Goal: Find specific fact: Find specific page/section

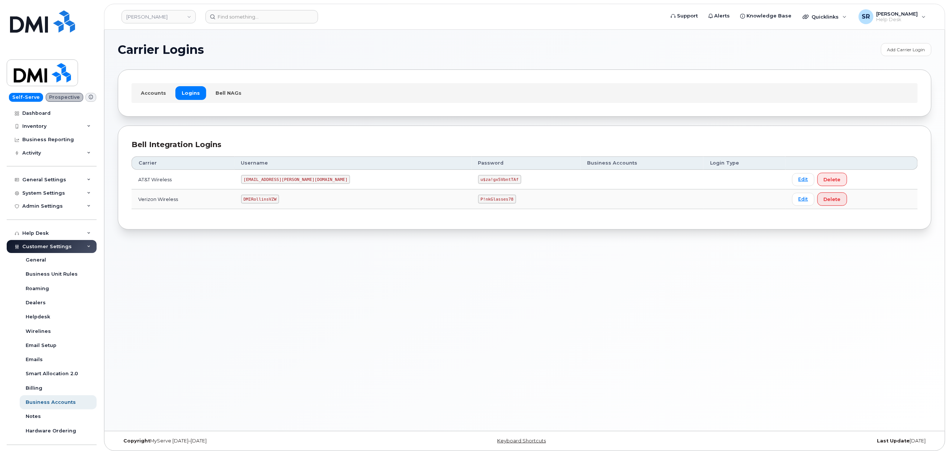
drag, startPoint x: 295, startPoint y: 201, endPoint x: 286, endPoint y: 201, distance: 8.6
click at [279, 201] on code "DMIRollinsVZW" at bounding box center [260, 199] width 38 height 9
copy code "DMIRollinsVZW"
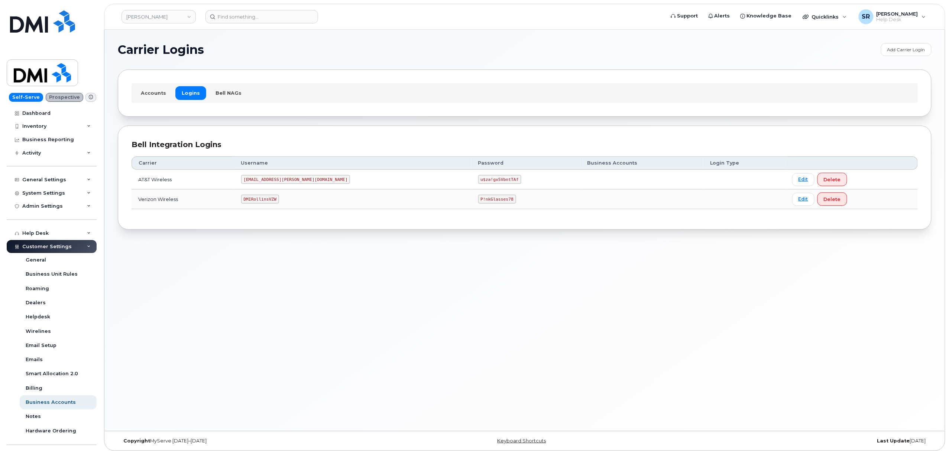
click at [478, 196] on code "P!nkGlasses78" at bounding box center [497, 199] width 38 height 9
click at [478, 199] on code "P!nkGlasses78" at bounding box center [497, 199] width 38 height 9
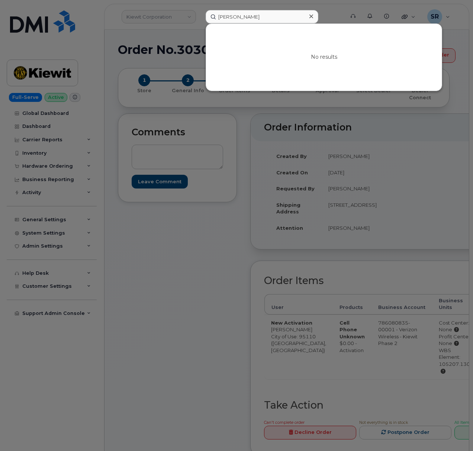
click at [266, 20] on input "Janel Somoza" at bounding box center [262, 16] width 113 height 13
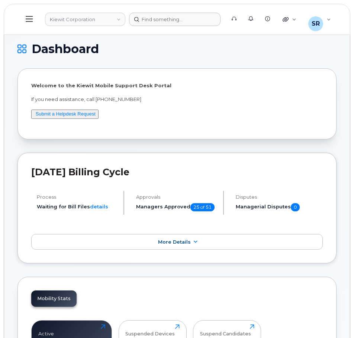
scroll to position [37, 0]
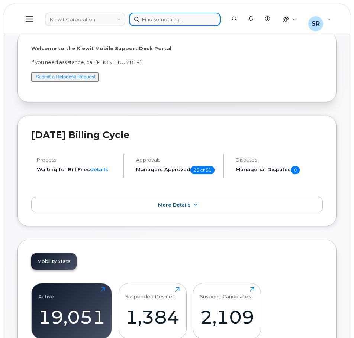
click at [180, 16] on div at bounding box center [174, 19] width 91 height 13
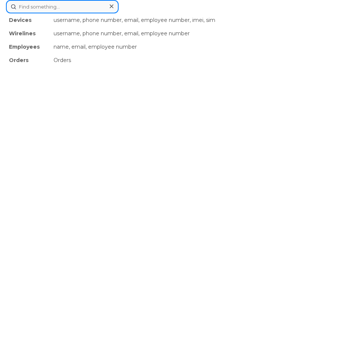
paste input "[PERSON_NAME]"
type input "[PERSON_NAME]"
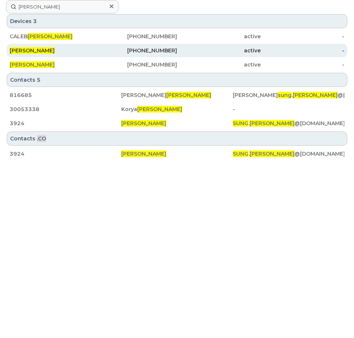
click at [81, 49] on div "SUNG LEE" at bounding box center [52, 50] width 84 height 7
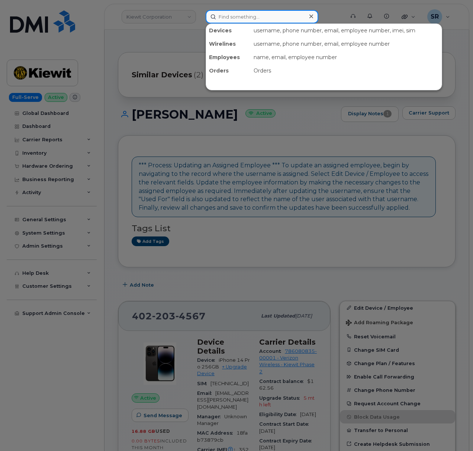
click at [254, 15] on input at bounding box center [262, 16] width 113 height 13
paste input "[PERSON_NAME]"
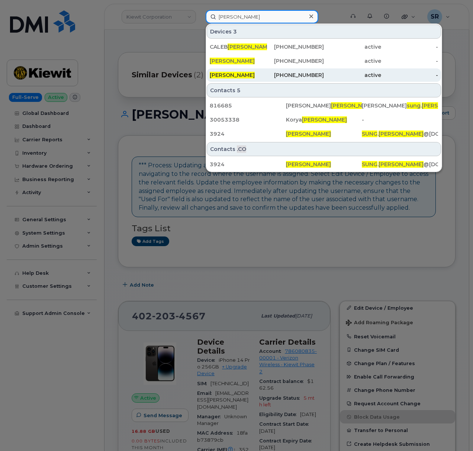
type input "[PERSON_NAME]"
click at [242, 75] on div "Sung Lee" at bounding box center [238, 74] width 57 height 7
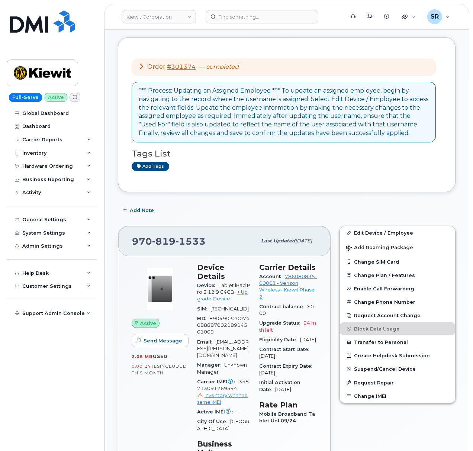
scroll to position [99, 0]
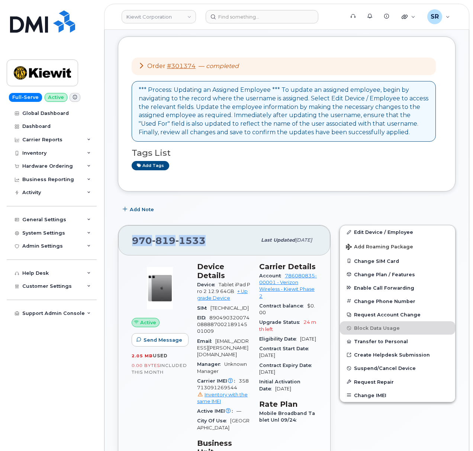
drag, startPoint x: 212, startPoint y: 240, endPoint x: 114, endPoint y: 243, distance: 97.8
click at [114, 243] on div "970 819 1533 Last updated Oct 06, 2025 Active Send Message 2.05 MB  used 0.00 B…" at bounding box center [224, 420] width 222 height 400
copy span "970 819 1533"
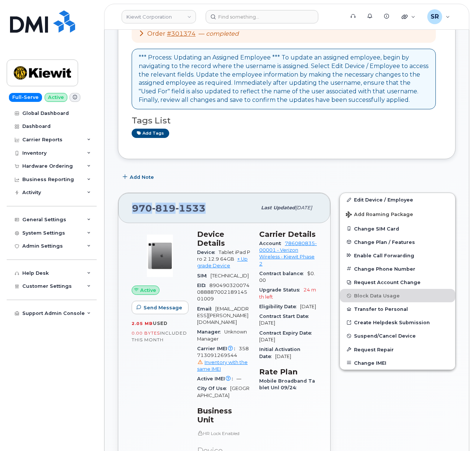
scroll to position [149, 0]
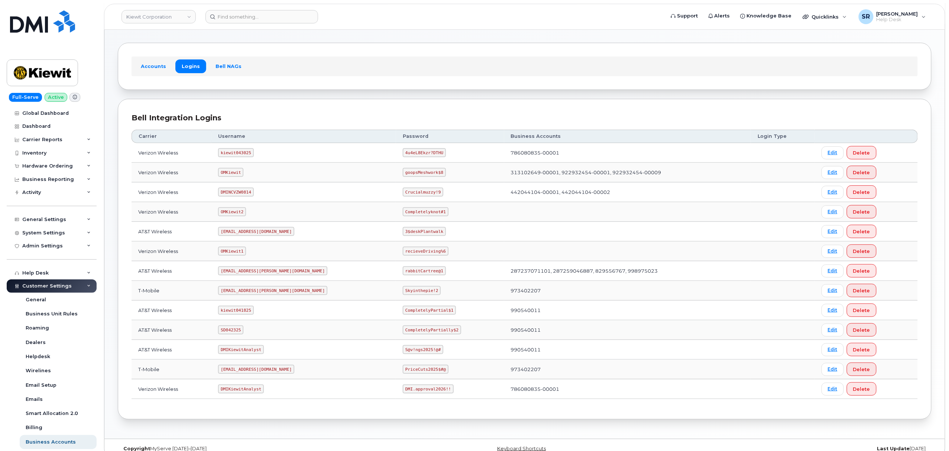
scroll to position [41, 0]
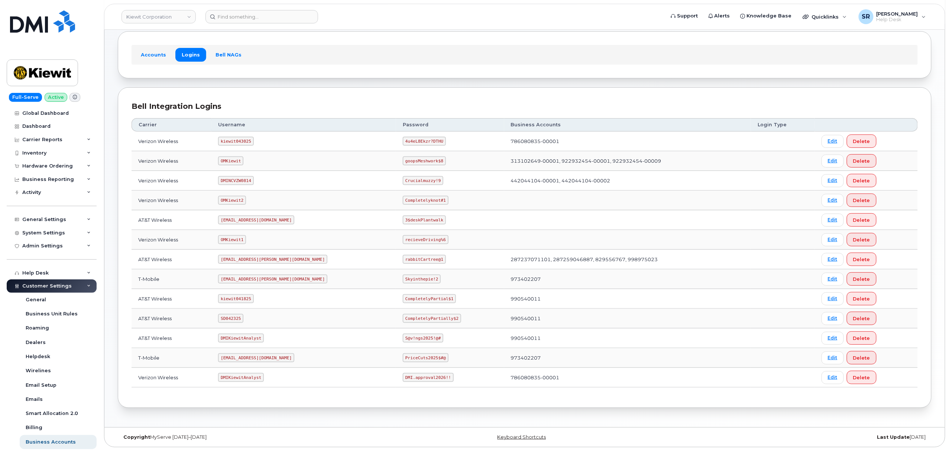
click at [242, 140] on code "kiewit043025" at bounding box center [235, 141] width 35 height 9
copy code "kiewit043025"
click at [403, 137] on code "4u4eL8Ekzr?DTHU" at bounding box center [424, 141] width 43 height 9
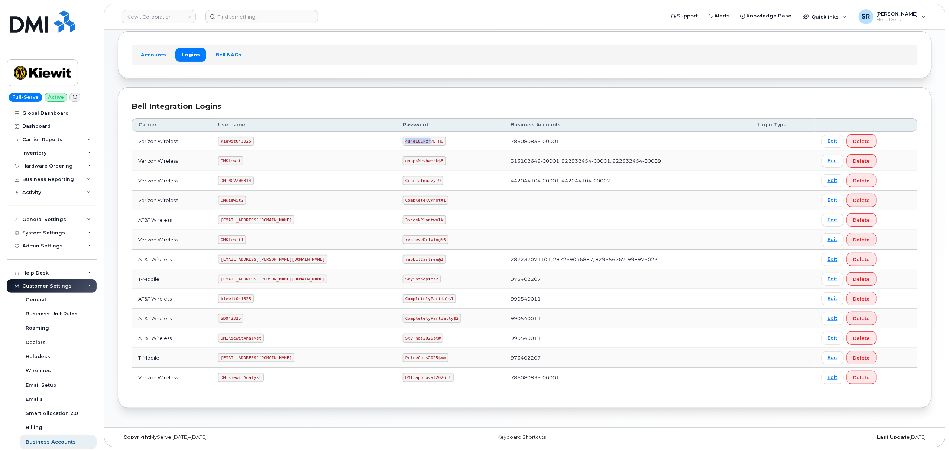
click at [403, 137] on code "4u4eL8Ekzr?DTHU" at bounding box center [424, 141] width 43 height 9
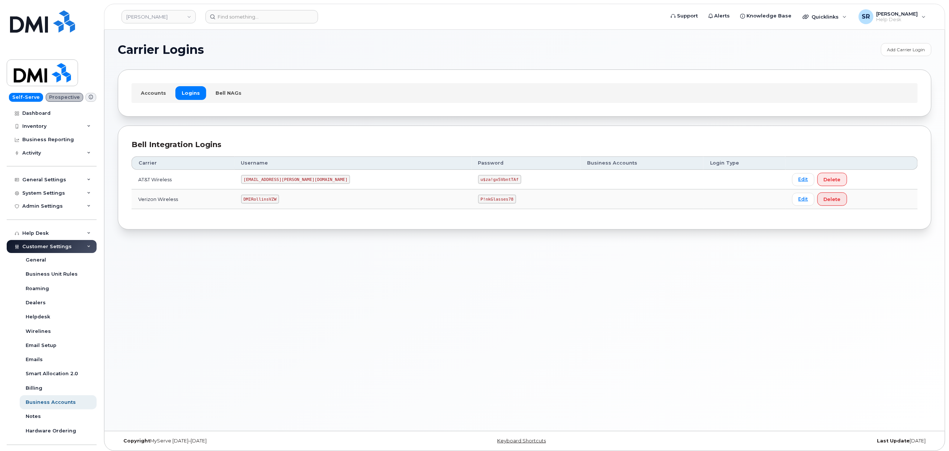
click at [478, 198] on code "P!nkGlasses78" at bounding box center [497, 199] width 38 height 9
click at [478, 202] on code "P!nkGlasses78" at bounding box center [497, 199] width 38 height 9
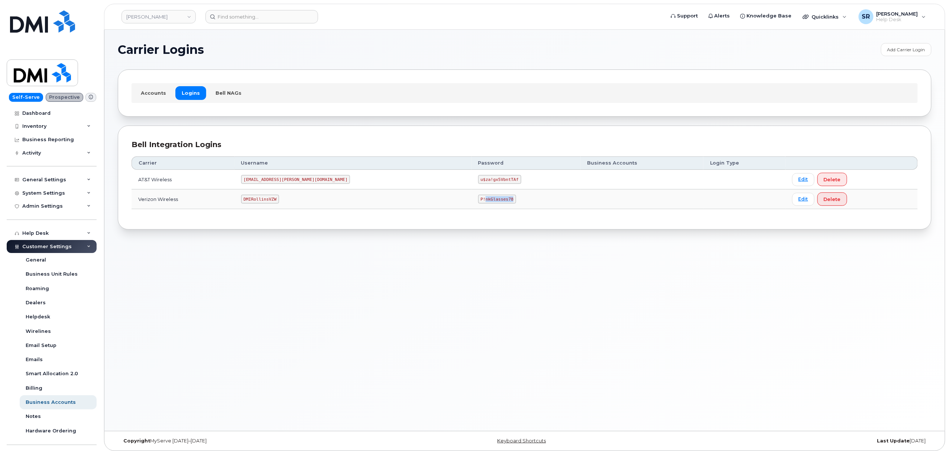
click at [478, 202] on code "P!nkGlasses78" at bounding box center [497, 199] width 38 height 9
click at [478, 201] on code "P!nkGlasses78" at bounding box center [497, 199] width 38 height 9
drag, startPoint x: 415, startPoint y: 201, endPoint x: 445, endPoint y: 201, distance: 30.1
click at [478, 201] on code "P!nkGlasses78" at bounding box center [497, 199] width 38 height 9
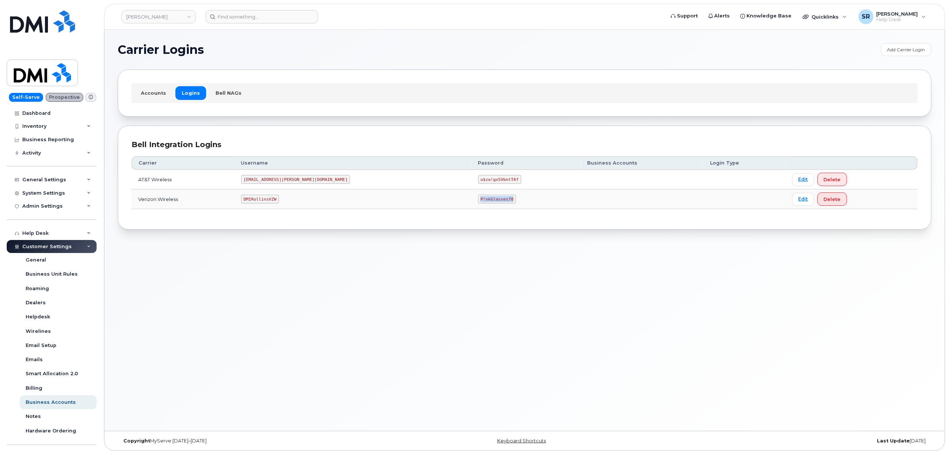
copy code "P!nkGlasses78"
